Goal: Find contact information: Find contact information

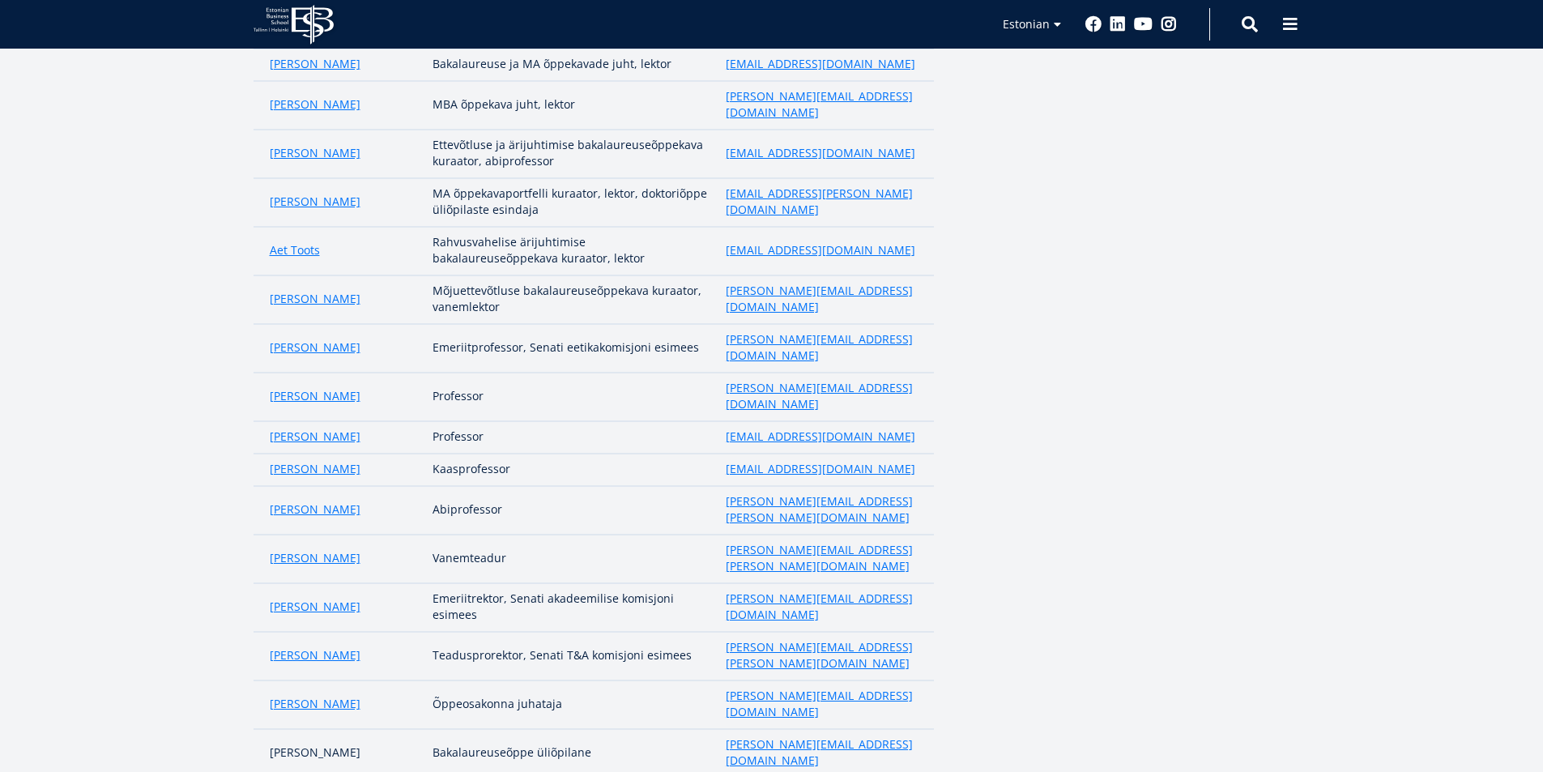
scroll to position [588, 0]
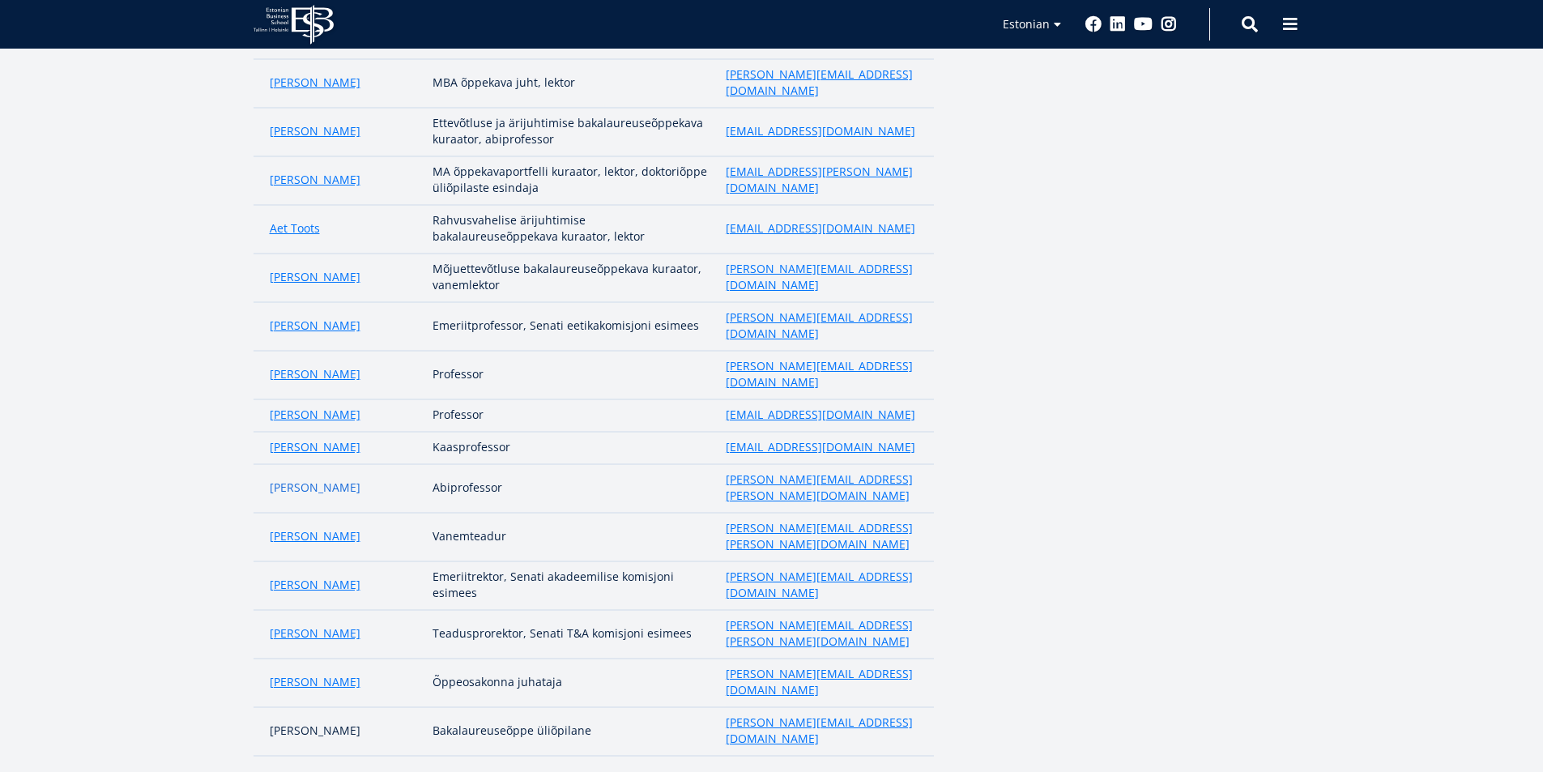
click at [313, 480] on link "[PERSON_NAME]" at bounding box center [315, 488] width 91 height 16
